Goal: Complete application form: Complete application form

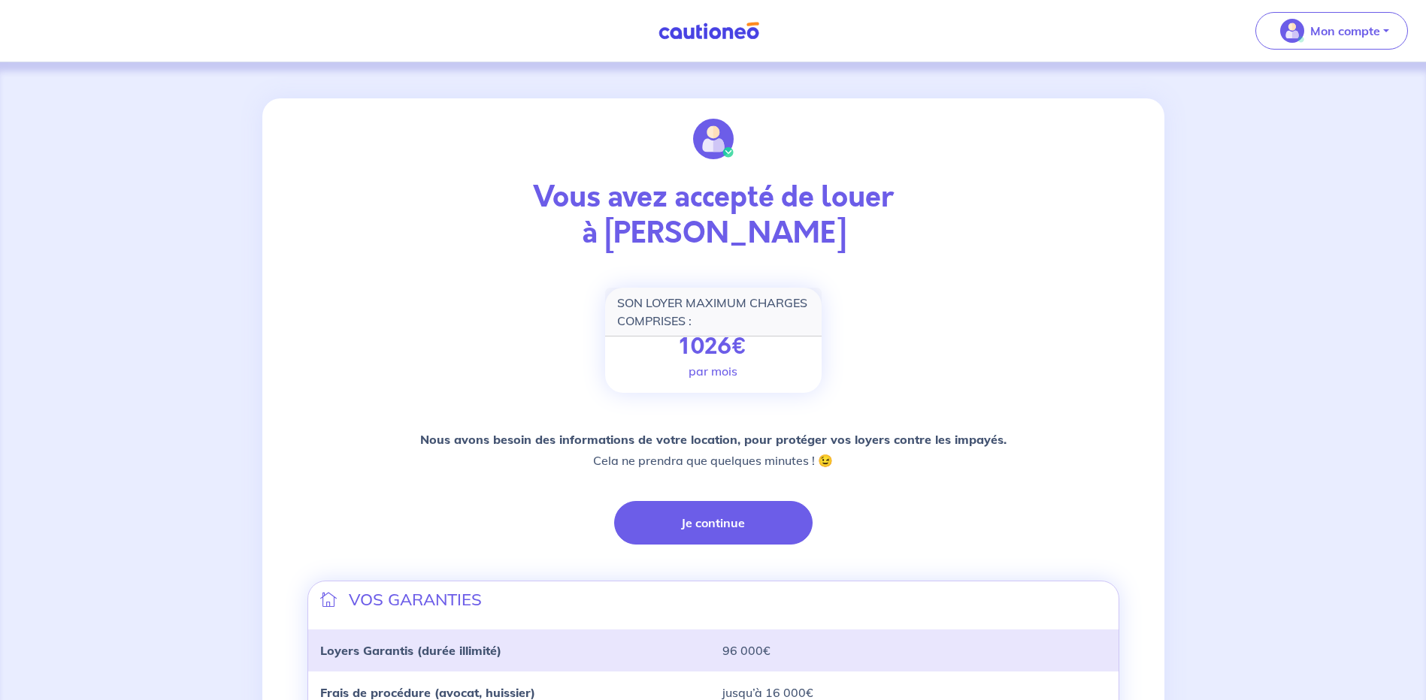
scroll to position [150, 0]
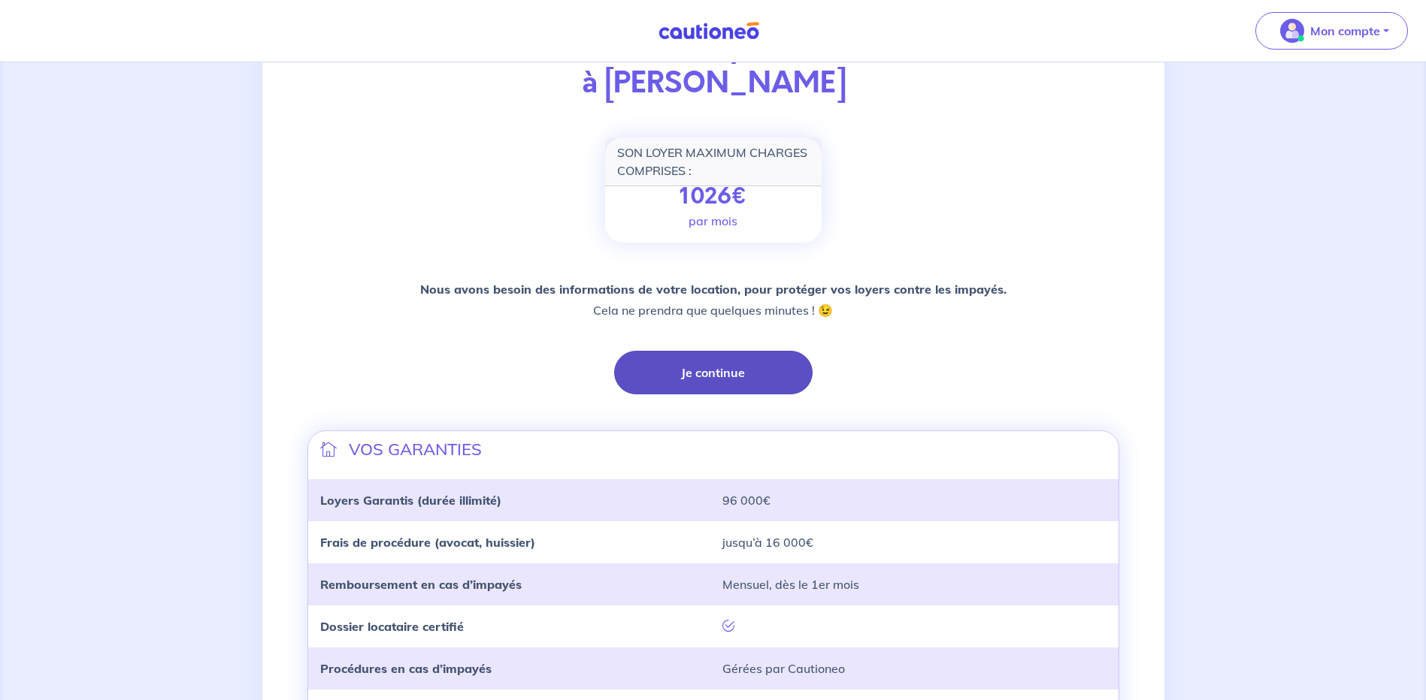
click at [750, 378] on button "Je continue" at bounding box center [713, 373] width 198 height 44
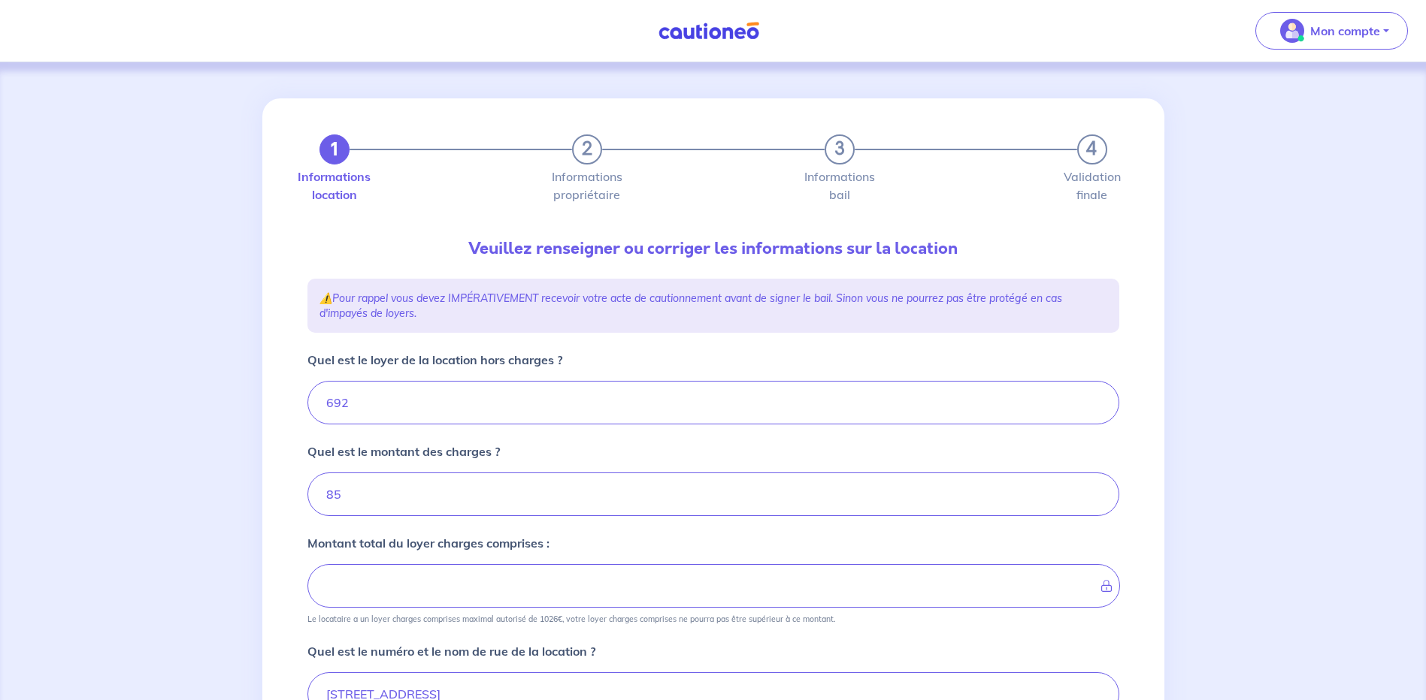
type input "777"
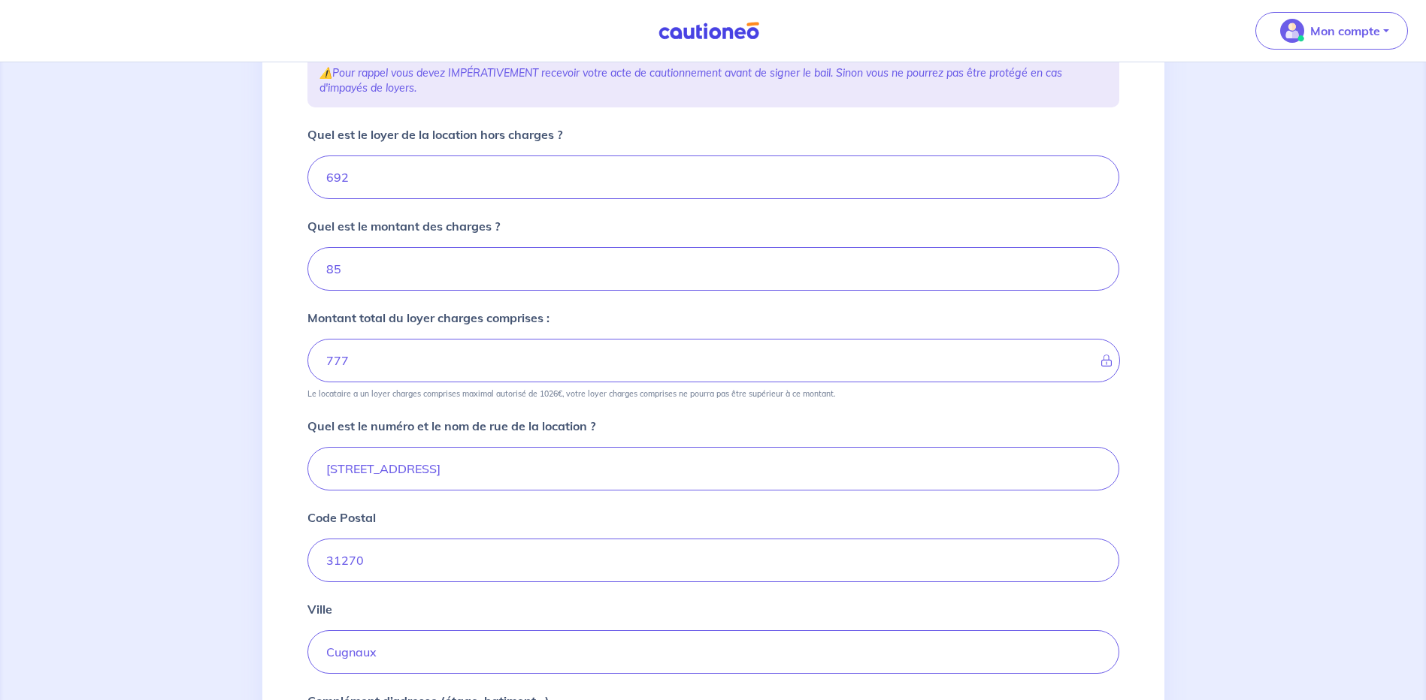
scroll to position [453, 0]
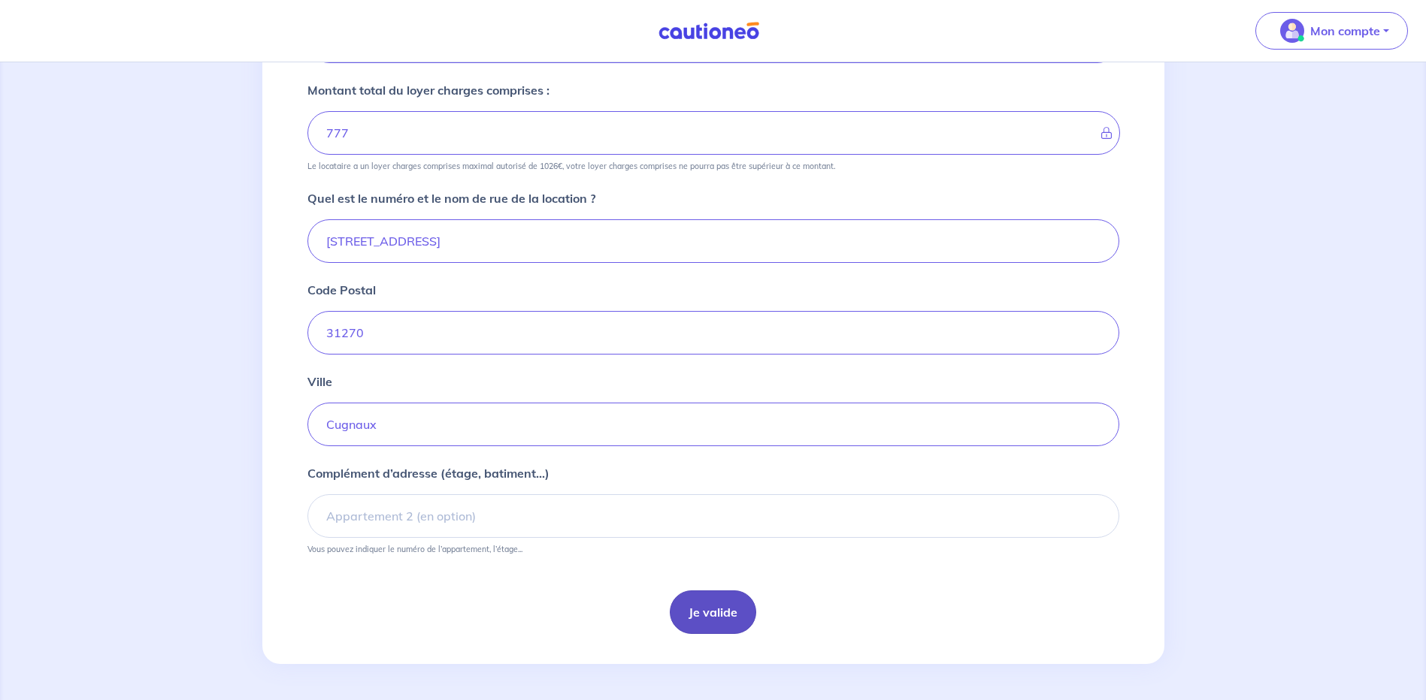
click at [712, 608] on button "Je valide" at bounding box center [713, 613] width 86 height 44
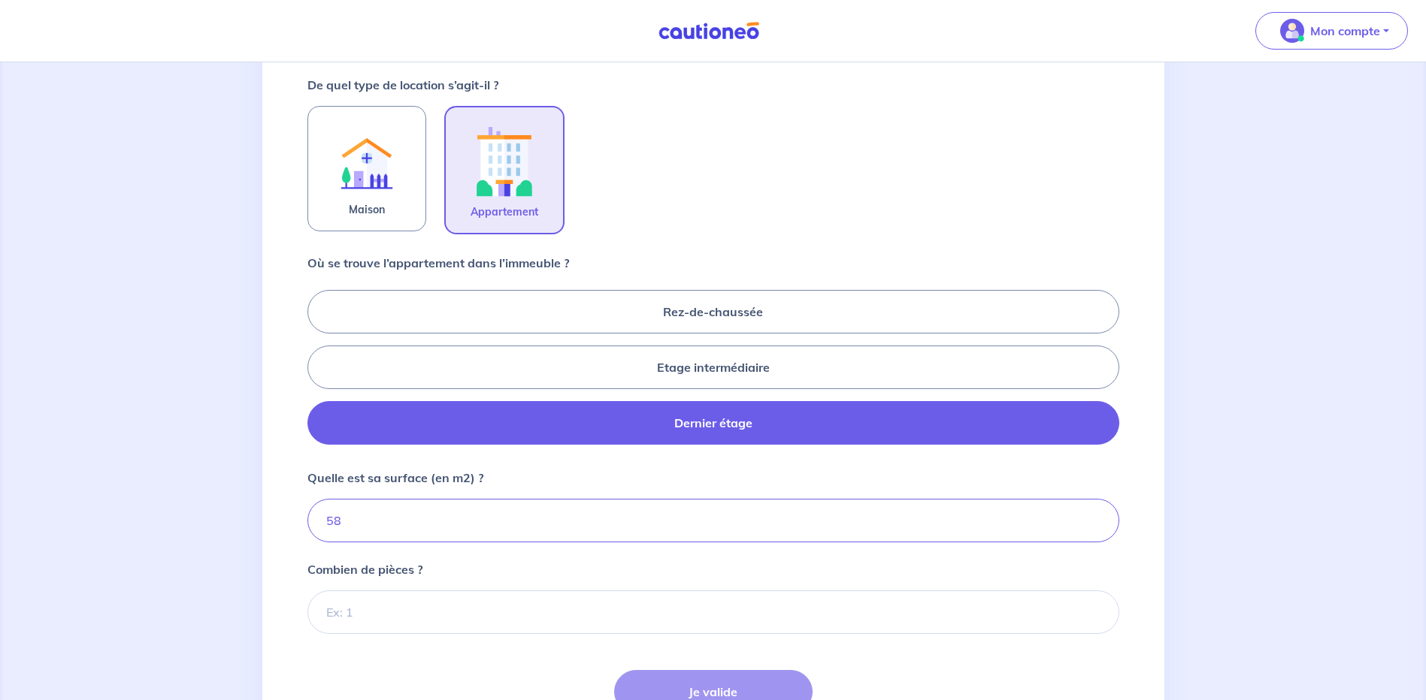
scroll to position [586, 0]
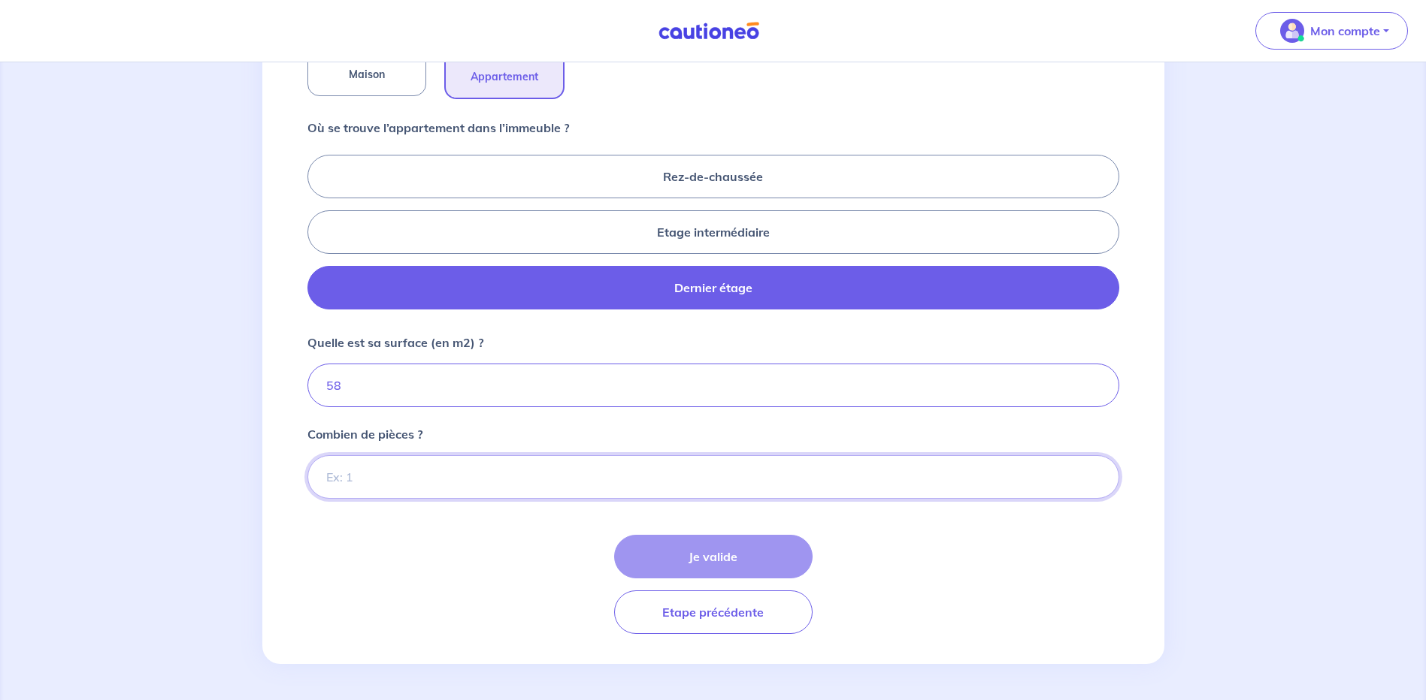
click at [353, 487] on input "Combien de pièces ?" at bounding box center [713, 477] width 812 height 44
type input "3"
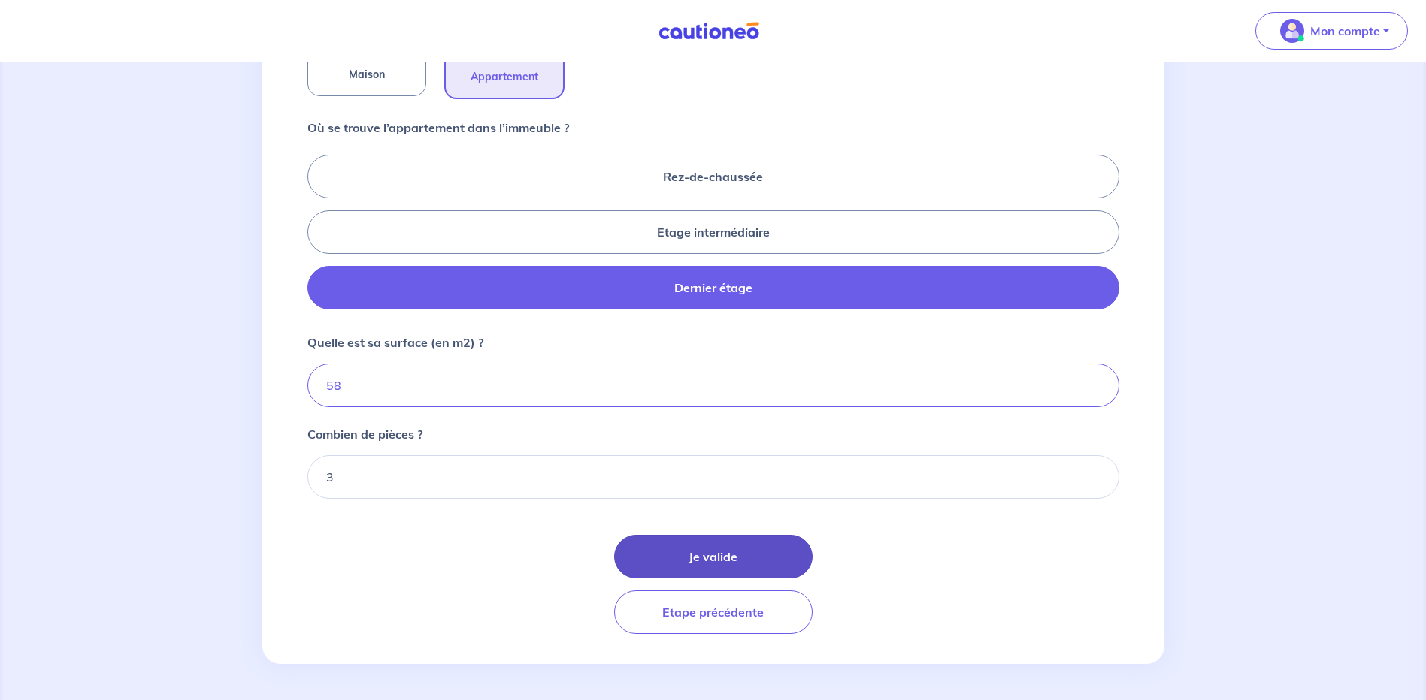
click at [770, 560] on button "Je valide" at bounding box center [713, 557] width 198 height 44
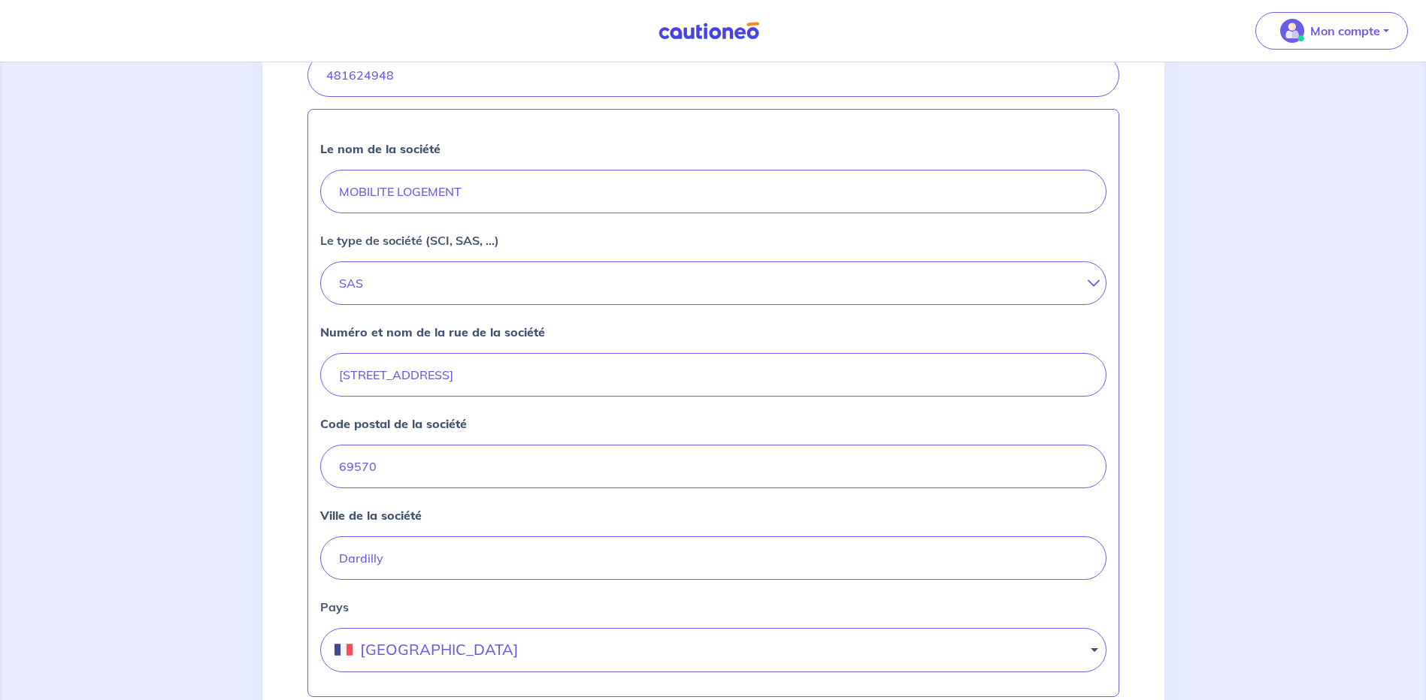
scroll to position [574, 0]
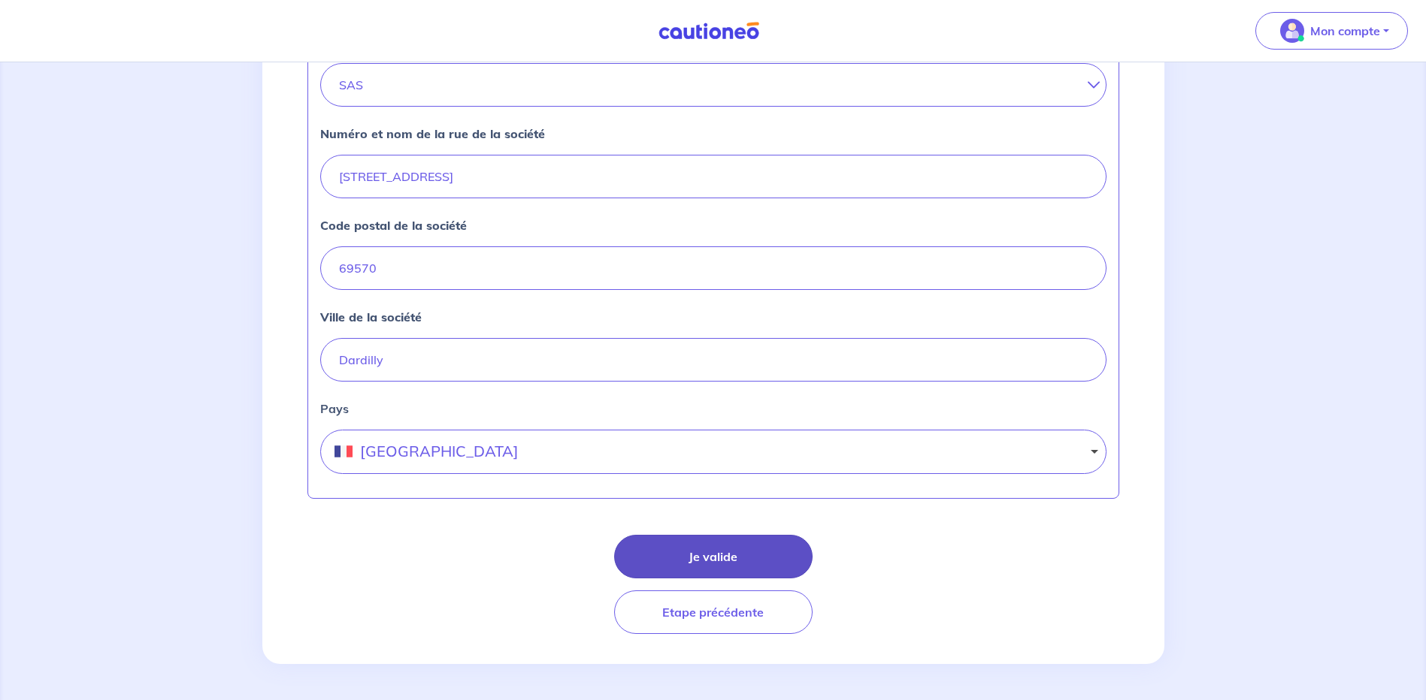
click at [730, 555] on button "Je valide" at bounding box center [713, 557] width 198 height 44
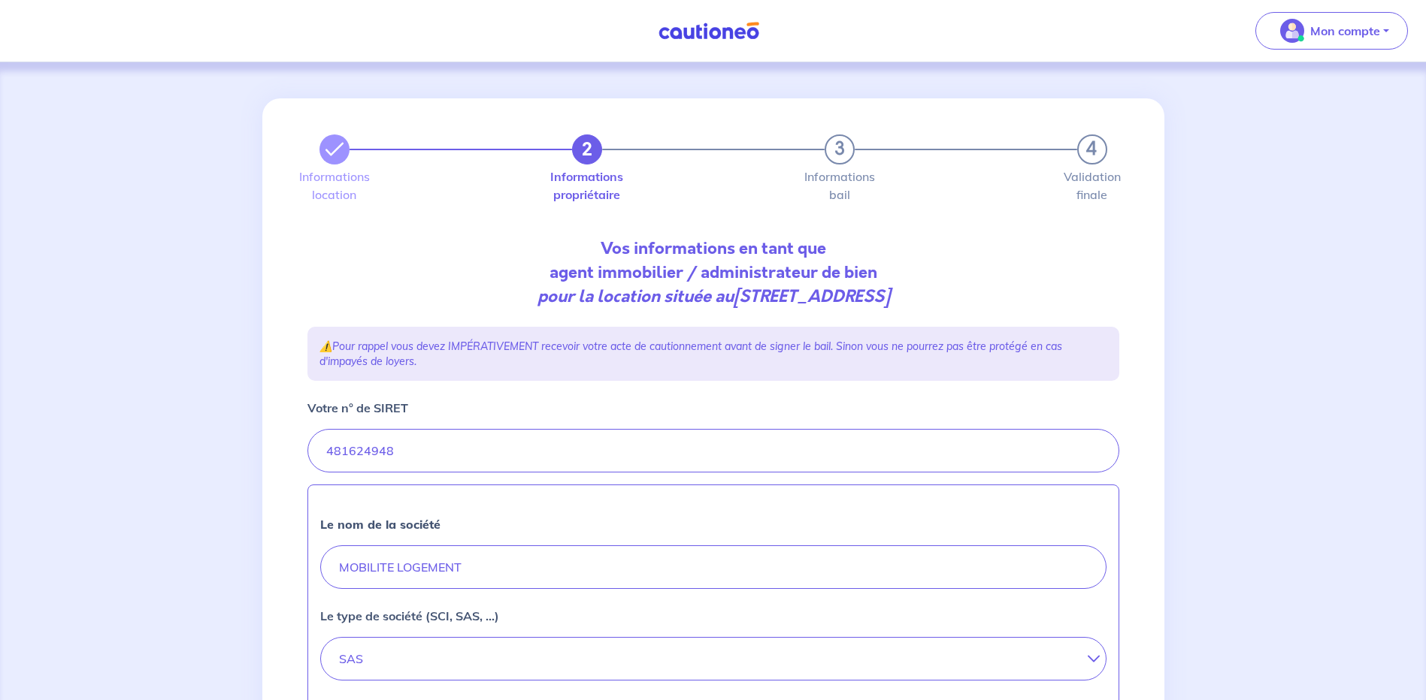
select select "FR"
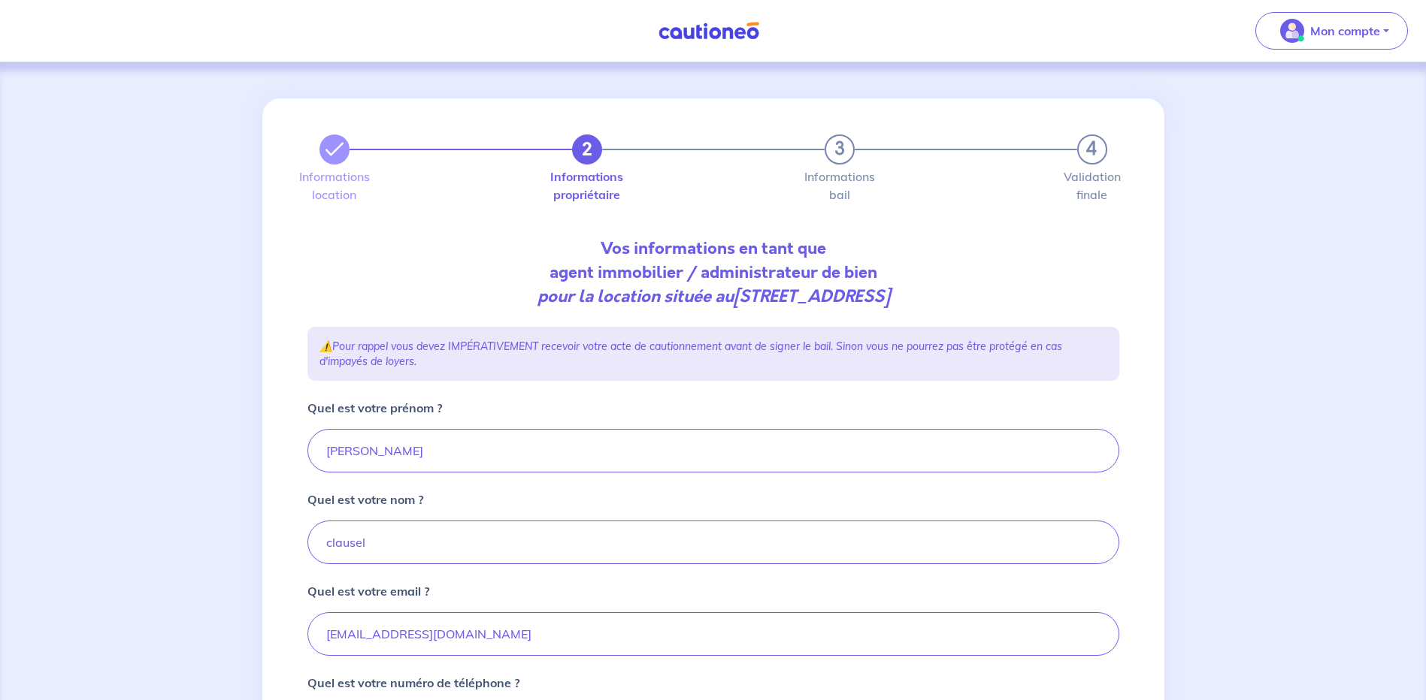
scroll to position [150, 0]
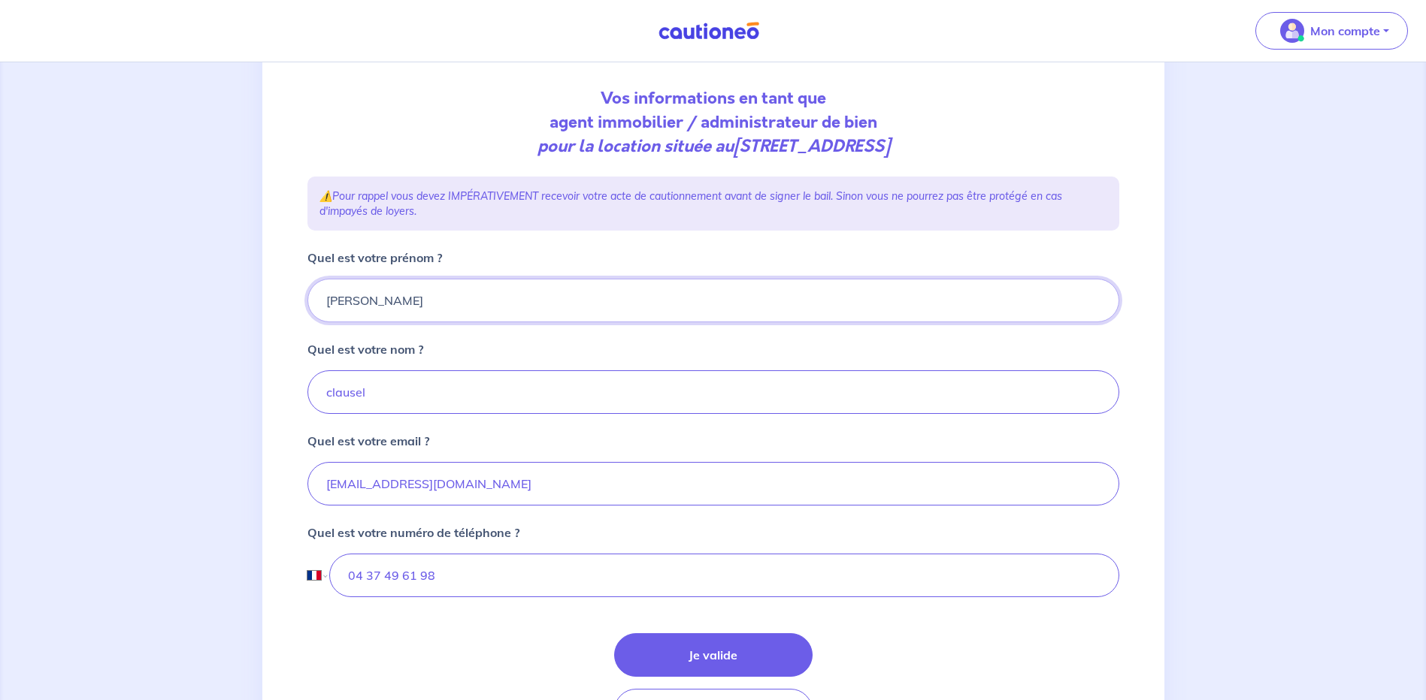
drag, startPoint x: 441, startPoint y: 295, endPoint x: 246, endPoint y: 291, distance: 195.4
click at [246, 291] on div "2 3 4 Informations location Informations propriétaire Informations bail Validat…" at bounding box center [713, 355] width 1426 height 887
type input "[PERSON_NAME]"
type input "CHARMY"
drag, startPoint x: 404, startPoint y: 573, endPoint x: 436, endPoint y: 573, distance: 31.6
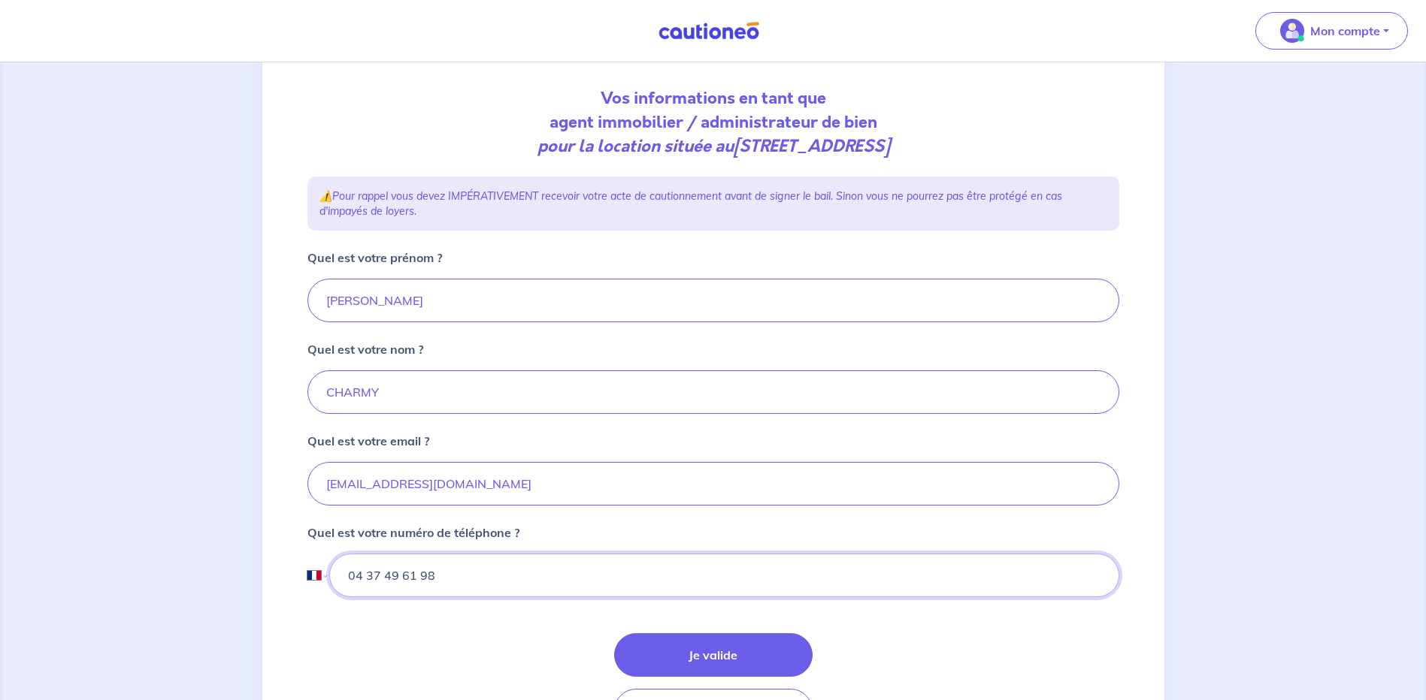
click at [436, 573] on input "04 37 49 61 98" at bounding box center [723, 576] width 789 height 44
type input "04 37 49 62 99"
click at [724, 643] on button "Je valide" at bounding box center [713, 655] width 198 height 44
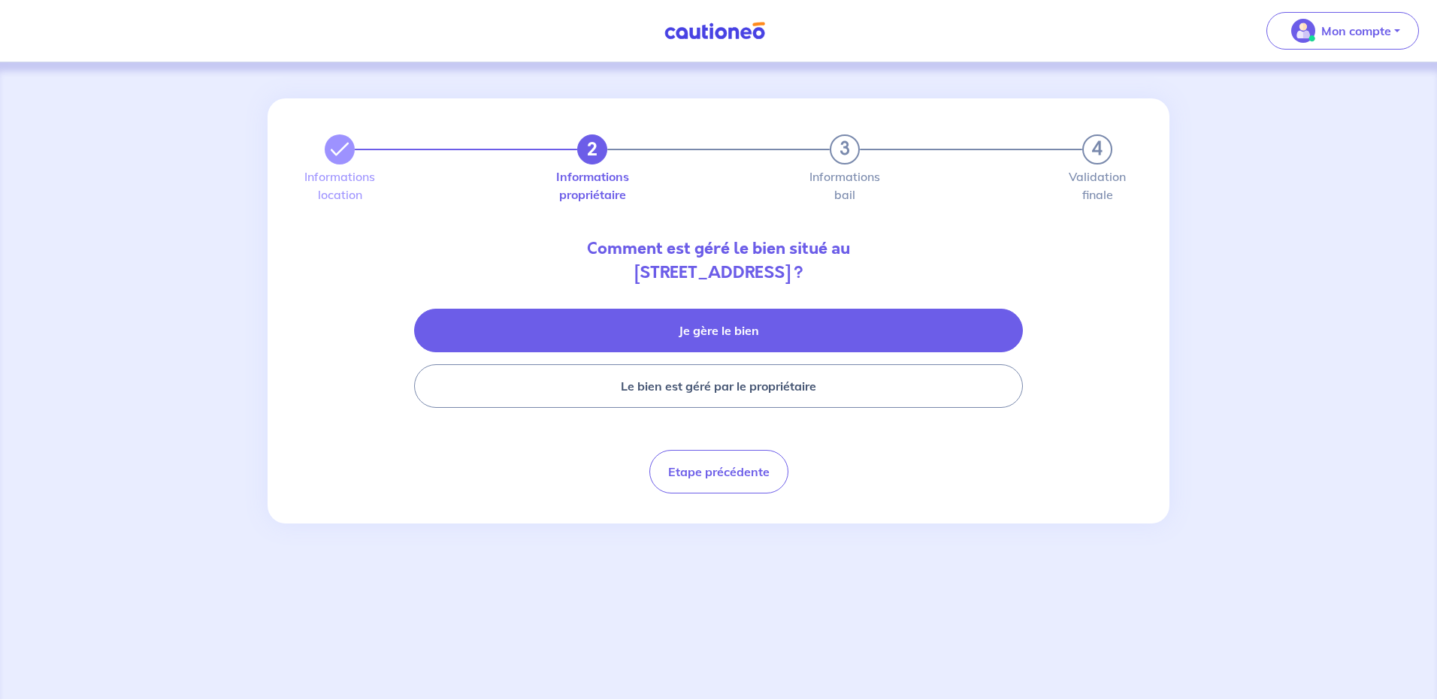
click at [768, 327] on button "Je gère le bien" at bounding box center [718, 331] width 609 height 44
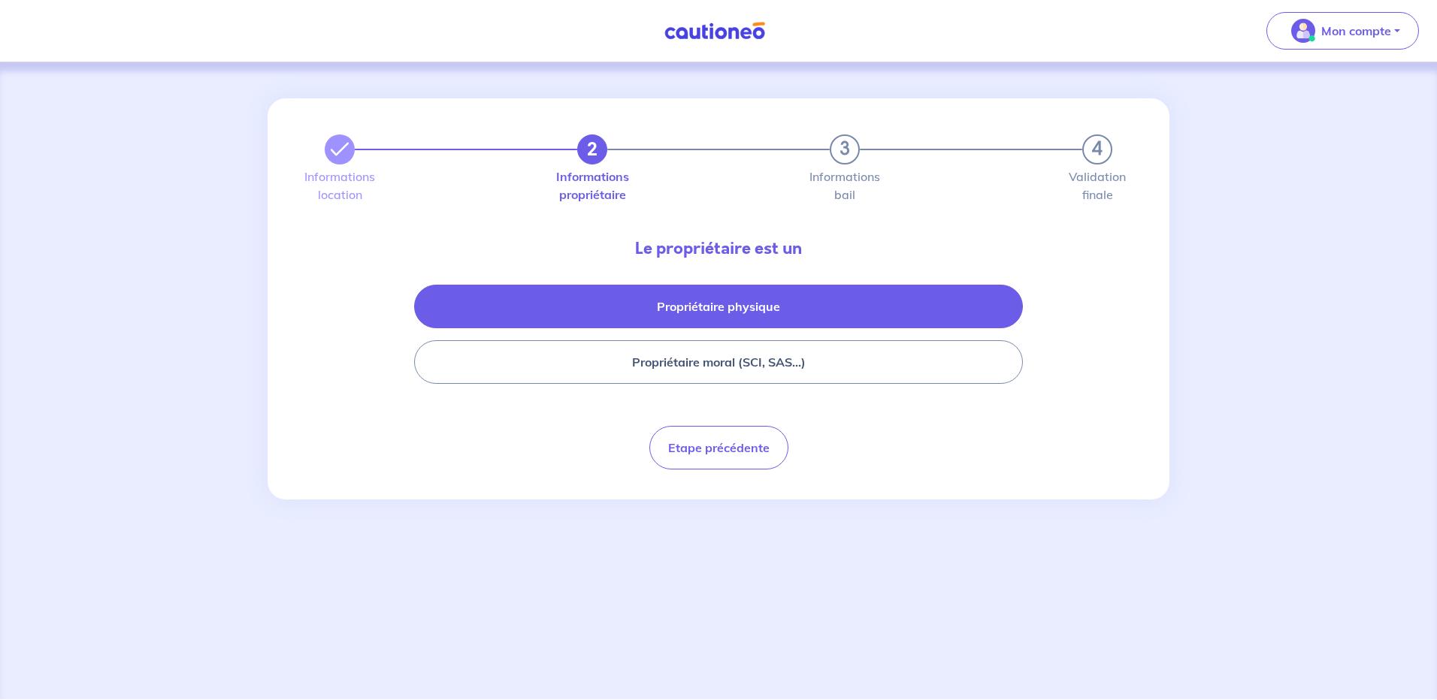
click at [691, 303] on button "Propriétaire physique" at bounding box center [718, 307] width 609 height 44
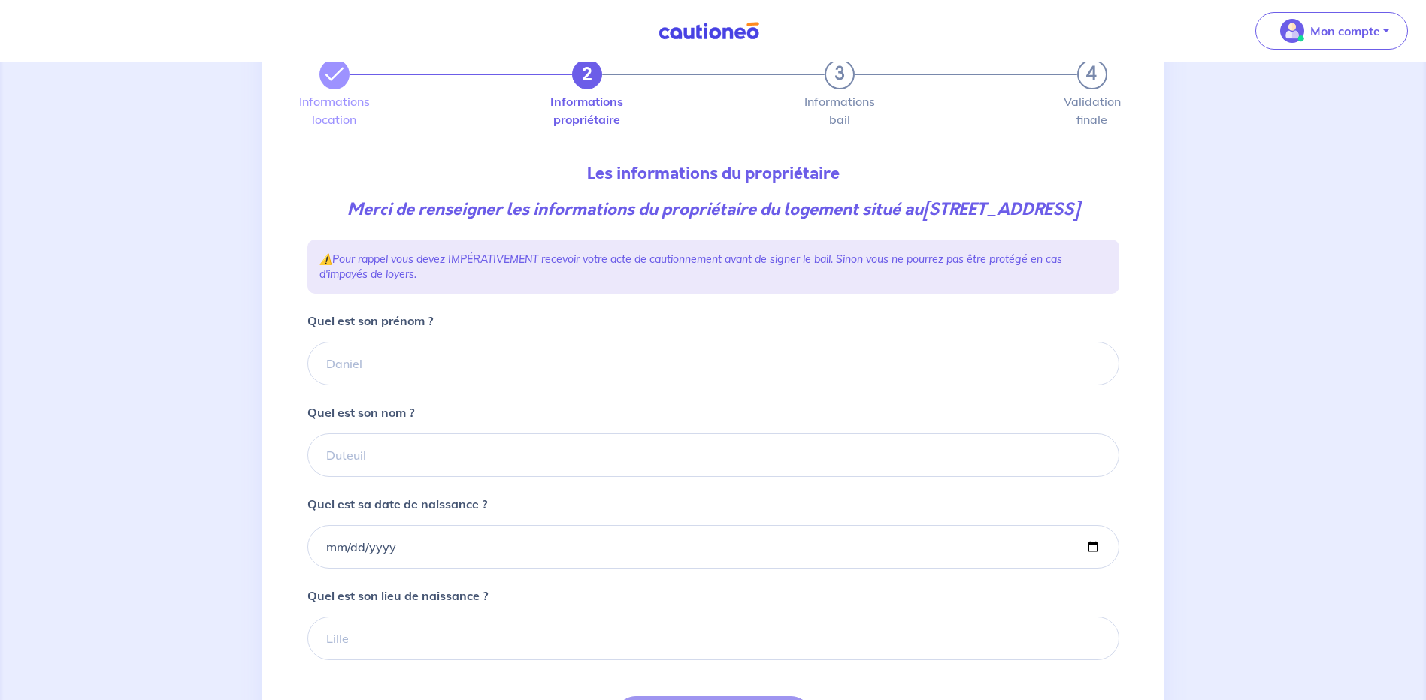
scroll to position [225, 0]
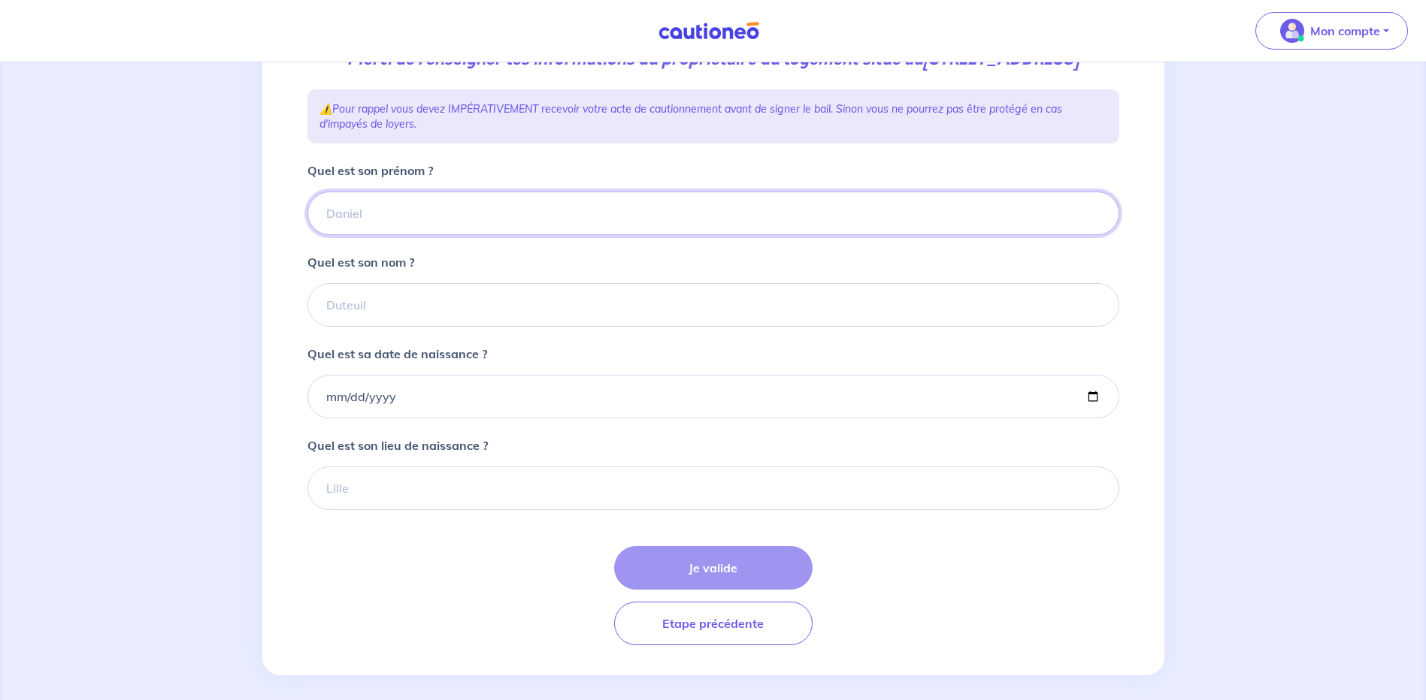
click at [549, 235] on input "Quel est son prénom ?" at bounding box center [713, 214] width 812 height 44
click at [434, 235] on input "Quel est son prénom ?" at bounding box center [713, 214] width 812 height 44
type input "[PERSON_NAME]"
type input "AUTRET"
click at [413, 417] on input "Quel est sa date de naissance ?" at bounding box center [713, 397] width 812 height 44
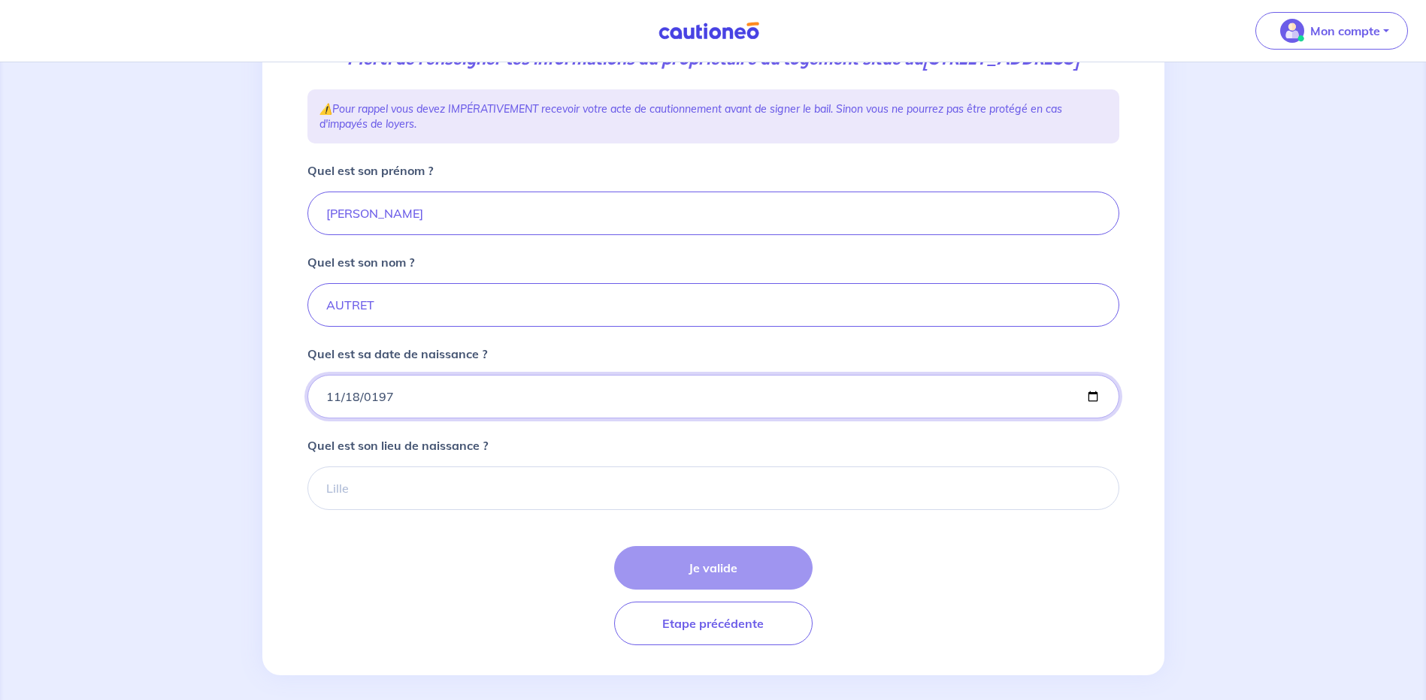
type input "[DATE]"
click at [488, 510] on input "Quel est son lieu de naissance ?" at bounding box center [713, 489] width 812 height 44
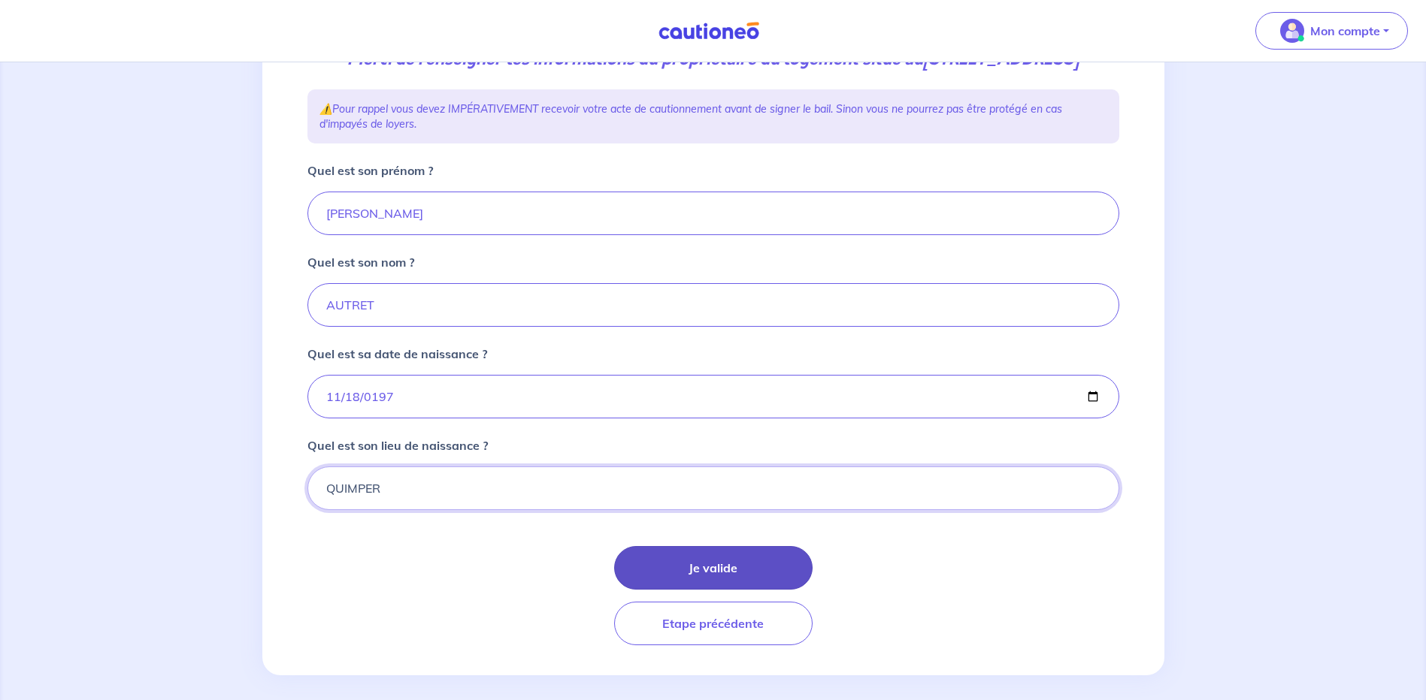
type input "QUIMPER"
click at [706, 590] on button "Je valide" at bounding box center [713, 568] width 198 height 44
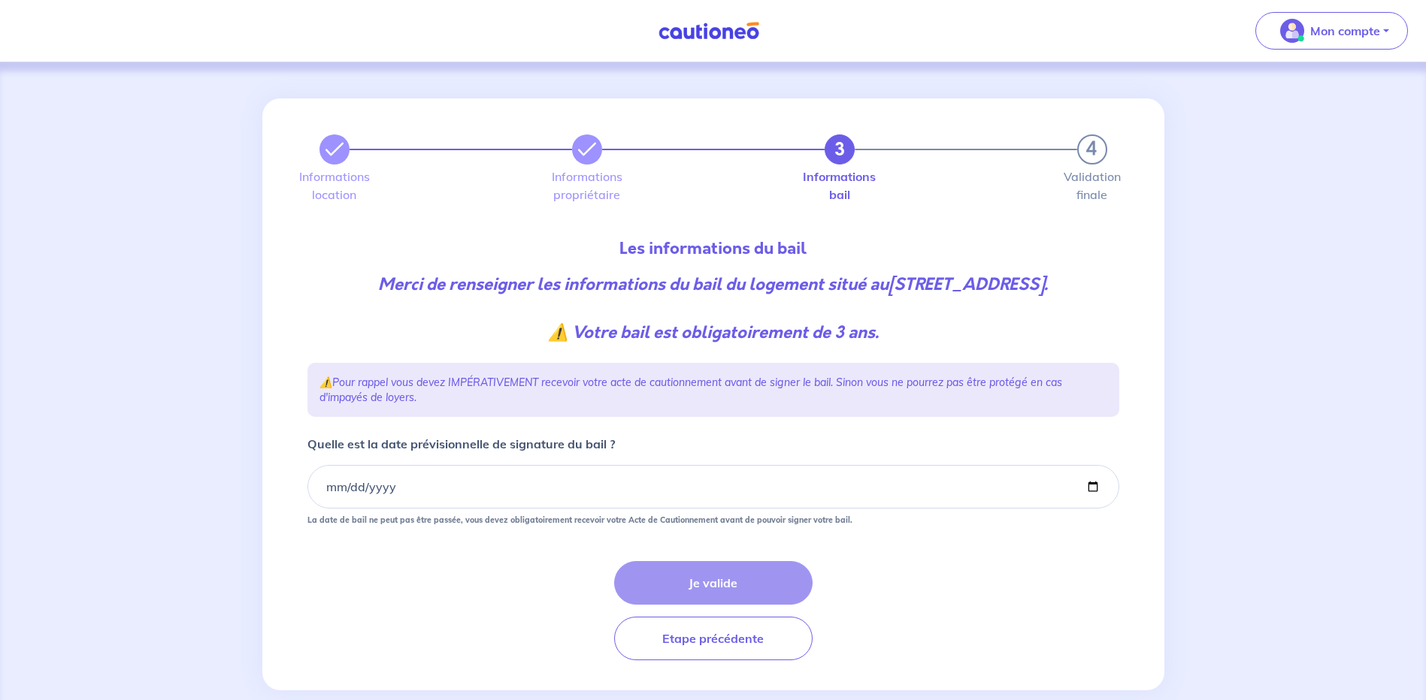
scroll to position [50, 0]
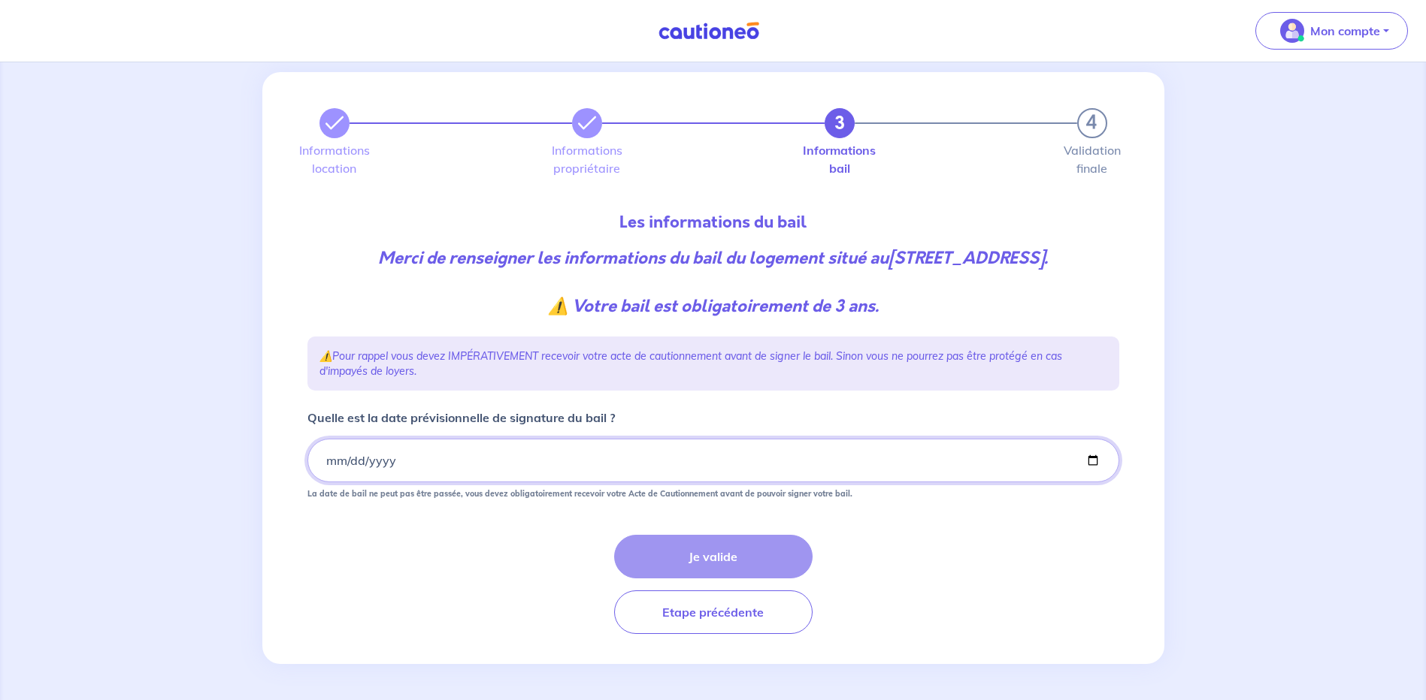
click at [326, 465] on input "Quelle est la date prévisionnelle de signature du bail ?" at bounding box center [713, 461] width 812 height 44
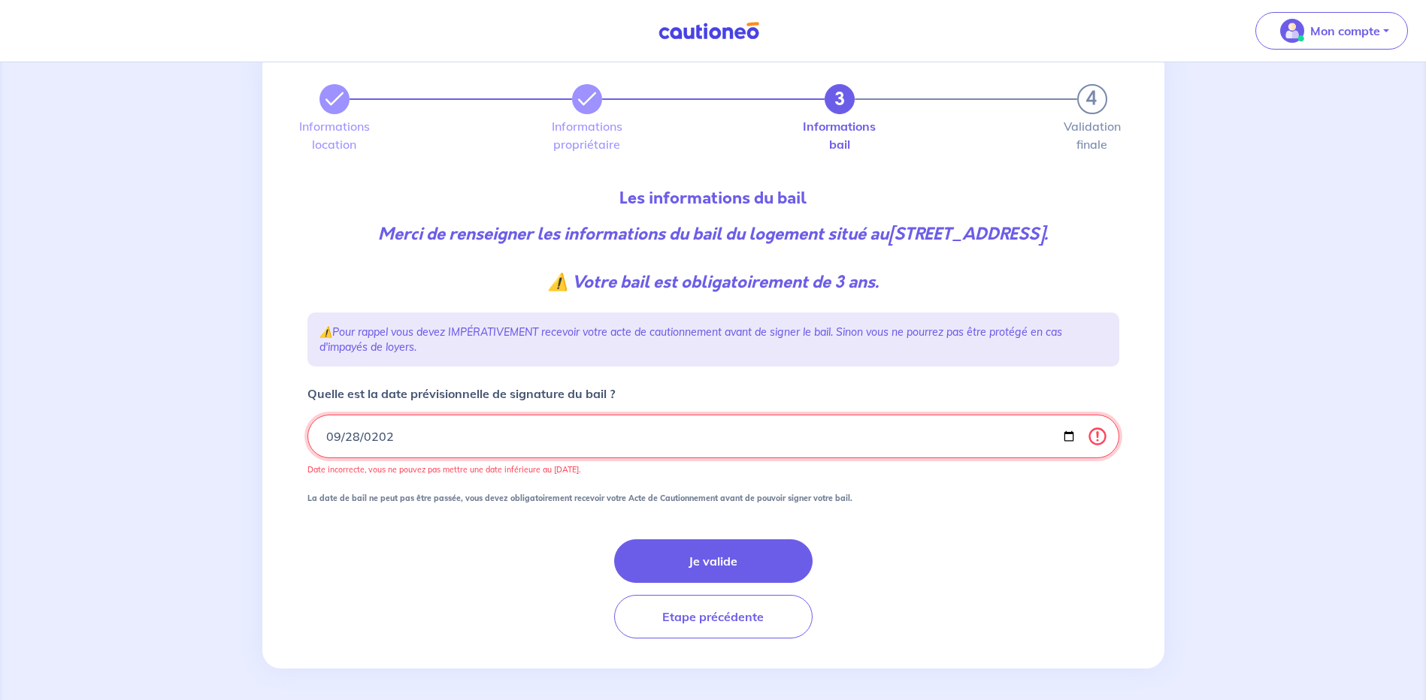
type input "[DATE]"
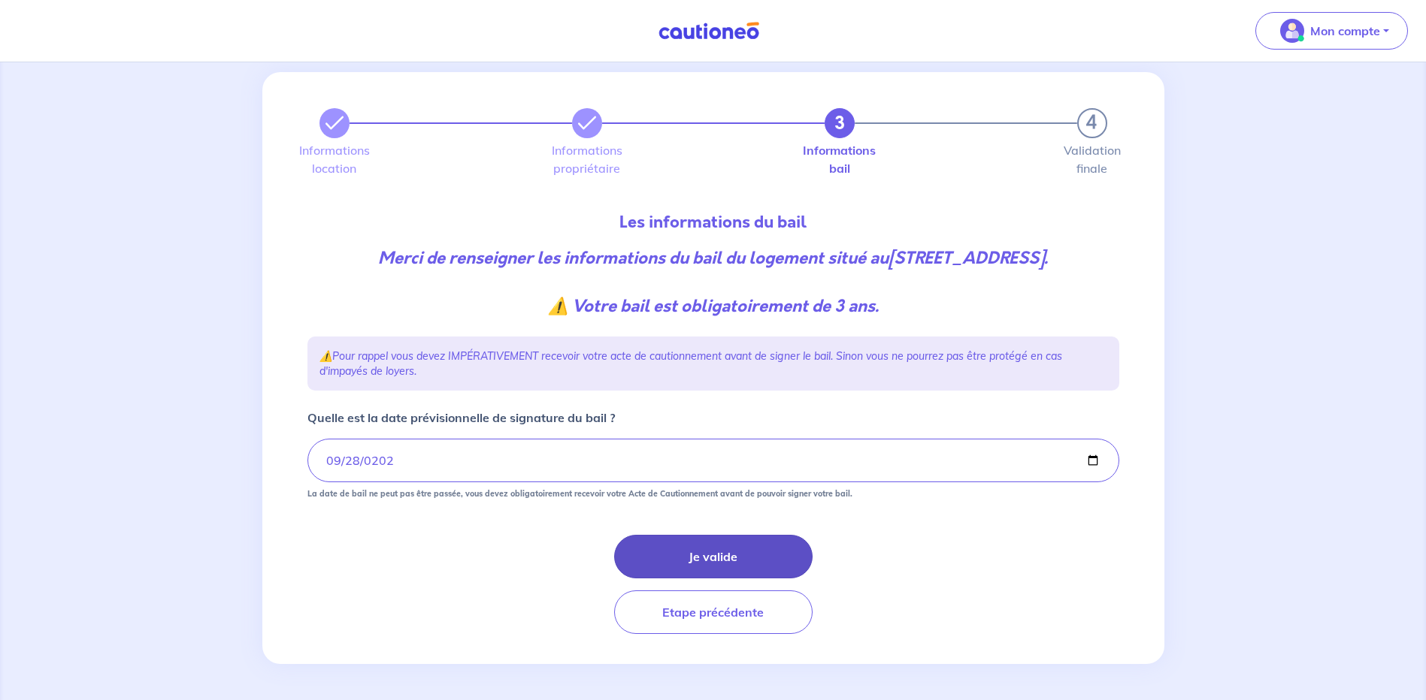
click at [724, 557] on button "Je valide" at bounding box center [713, 557] width 198 height 44
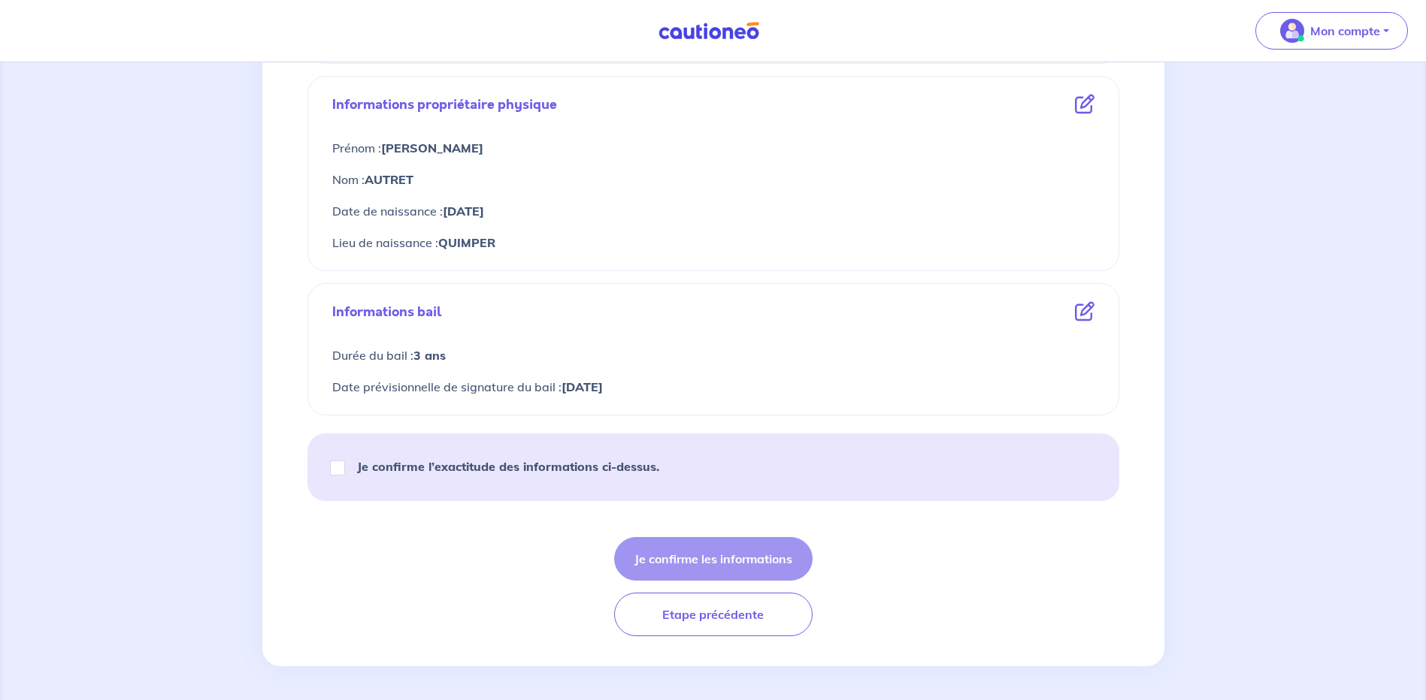
scroll to position [528, 0]
click at [337, 467] on input "Je confirme l’exactitude des informations ci-dessus." at bounding box center [337, 465] width 15 height 15
checkbox input "true"
click at [704, 557] on button "Je confirme les informations" at bounding box center [713, 557] width 198 height 44
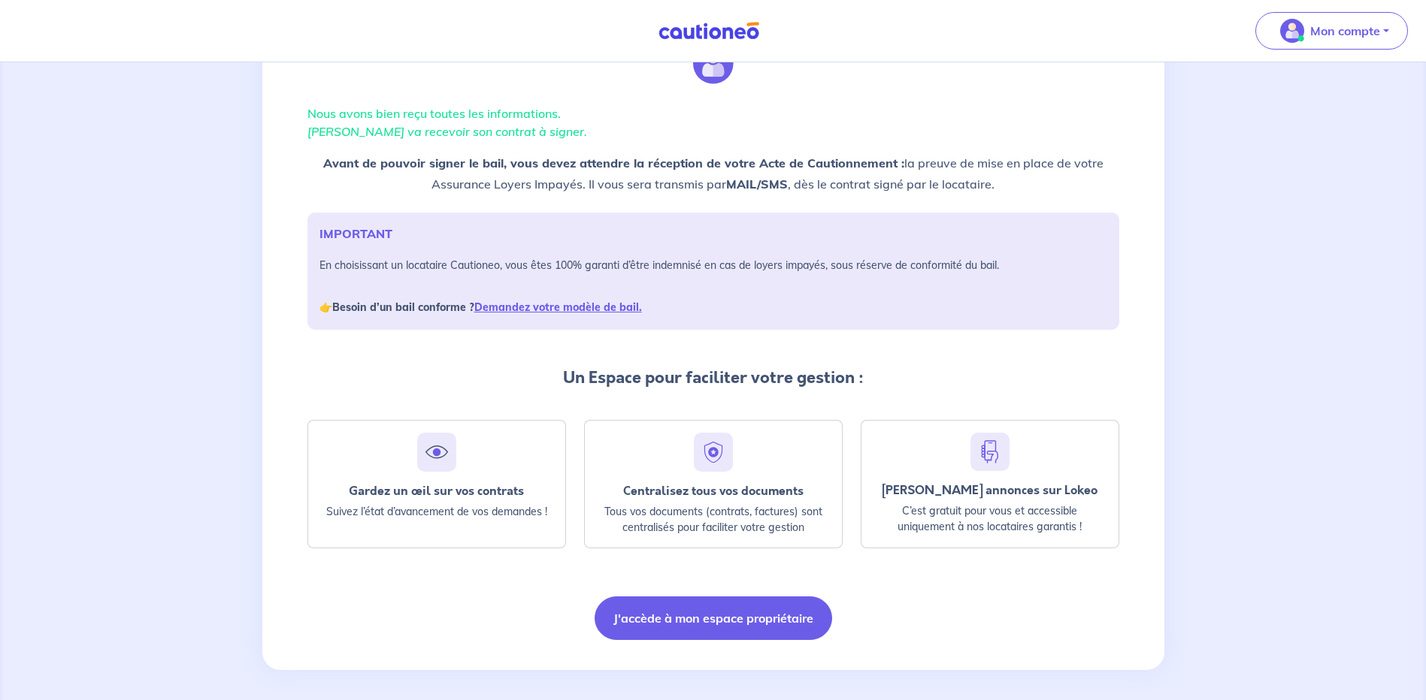
scroll to position [81, 0]
